Goal: Find specific page/section: Find specific page/section

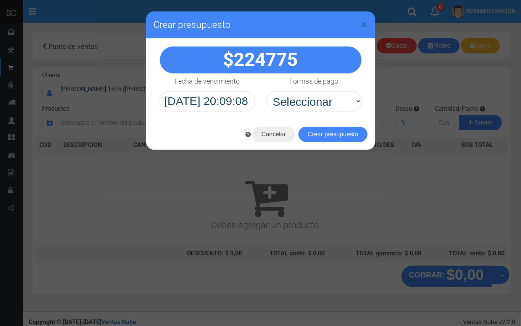
click at [365, 22] on span "×" at bounding box center [364, 24] width 6 height 15
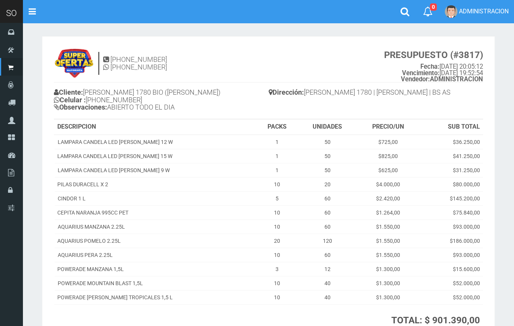
scroll to position [28, 0]
